Goal: Book appointment/travel/reservation

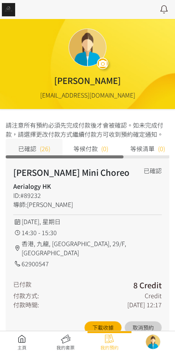
click at [21, 340] on link at bounding box center [22, 342] width 44 height 17
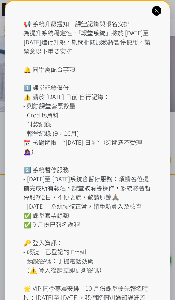
click at [79, 27] on div "📢 系統升級通知｜課堂記錄與報名安排 為提升系統穩定性，「報堂系統」將於 [DATE]至 [DATE]進行升級，期間相關服務將暫停使用。請留意以下重要安排： …" at bounding box center [88, 174] width 129 height 310
click at [153, 9] on icon at bounding box center [156, 10] width 7 height 7
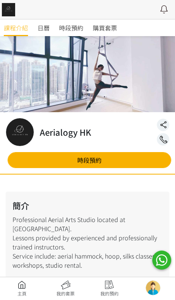
click at [78, 28] on span "時段預約" at bounding box center [71, 27] width 24 height 9
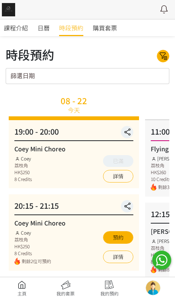
click at [133, 131] on icon "button" at bounding box center [128, 132] width 12 height 9
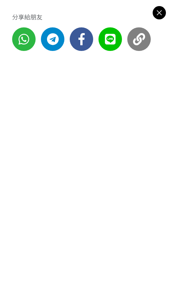
click at [159, 12] on icon at bounding box center [159, 12] width 13 height 9
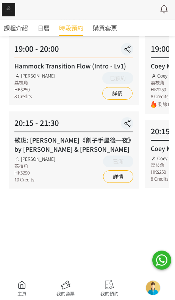
scroll to position [84, 0]
